Goal: Navigation & Orientation: Find specific page/section

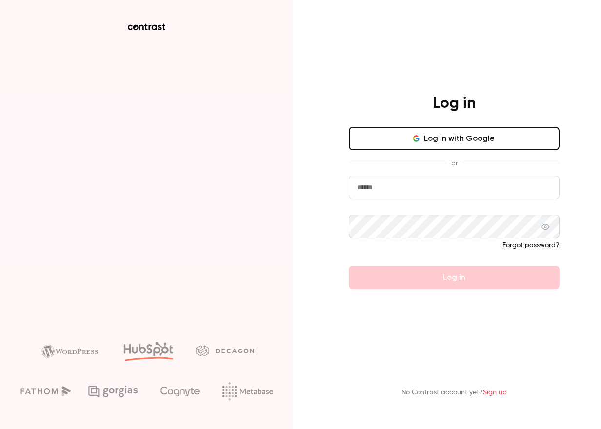
click at [429, 133] on button "Log in with Google" at bounding box center [454, 138] width 211 height 23
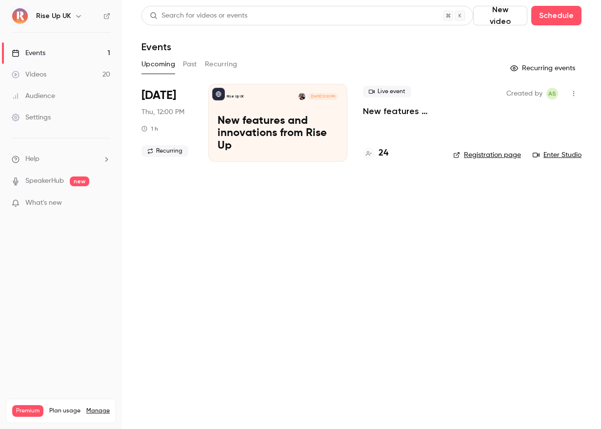
click at [51, 73] on link "Videos 20" at bounding box center [61, 74] width 122 height 21
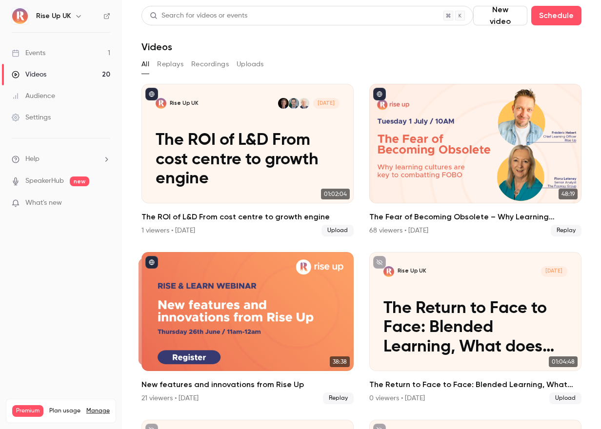
click at [71, 16] on div "Rise Up UK" at bounding box center [65, 16] width 59 height 12
click at [50, 16] on h6 "Rise Up UK" at bounding box center [53, 16] width 35 height 10
click at [75, 16] on icon "button" at bounding box center [79, 16] width 8 height 8
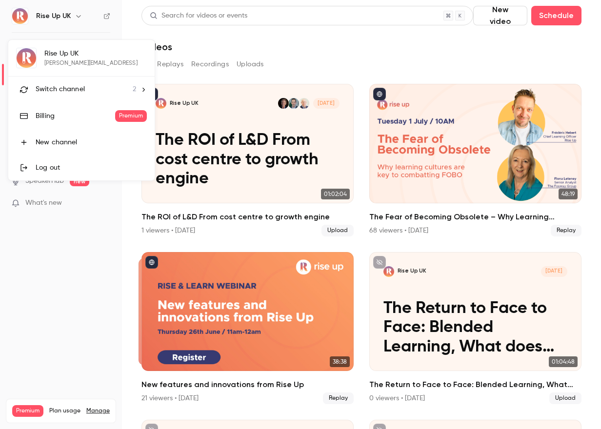
click at [66, 92] on span "Switch channel" at bounding box center [60, 89] width 49 height 10
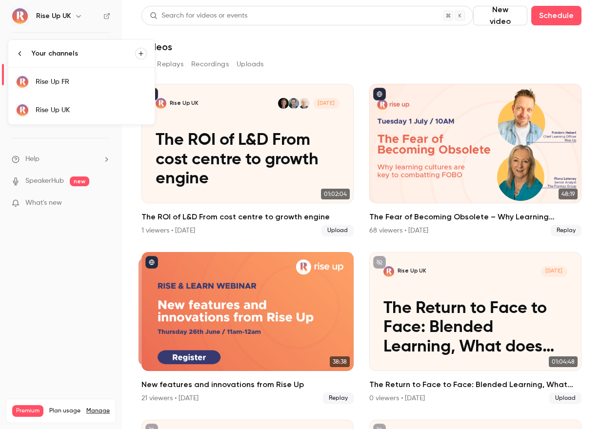
click at [79, 85] on div "Rise Up FR" at bounding box center [91, 82] width 111 height 10
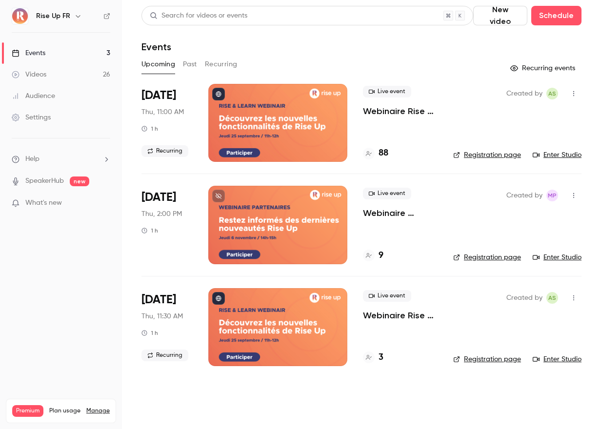
click at [380, 254] on h4 "9" at bounding box center [380, 255] width 5 height 13
click at [22, 136] on ul "Events 3 Videos 26 Audience Settings" at bounding box center [61, 85] width 122 height 105
